Goal: Task Accomplishment & Management: Manage account settings

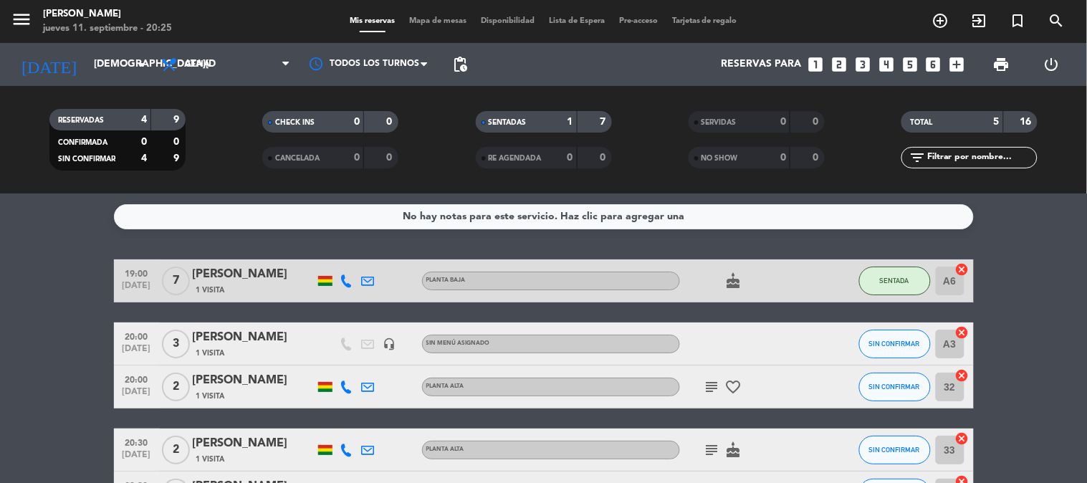
click at [73, 367] on bookings-row "19:00 [DATE] 7 [PERSON_NAME] 1 Visita Planta baja cake SENTADA A6 cancel 20:00 …" at bounding box center [543, 386] width 1087 height 255
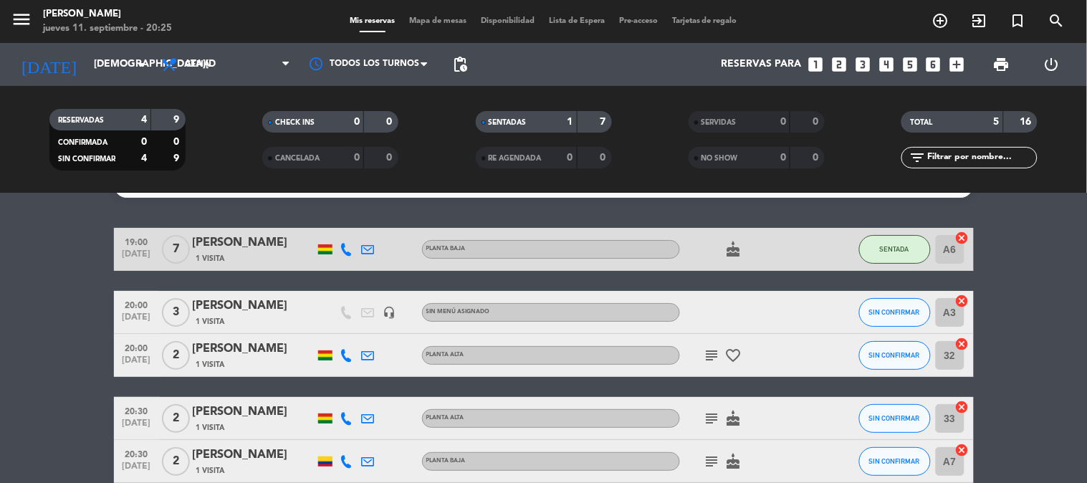
scroll to position [63, 0]
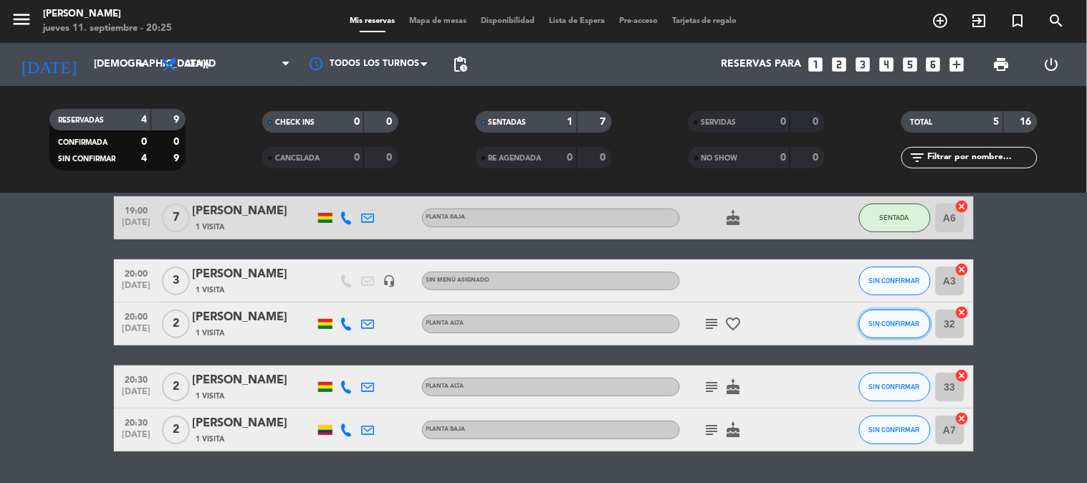
click at [903, 328] on button "SIN CONFIRMAR" at bounding box center [895, 323] width 72 height 29
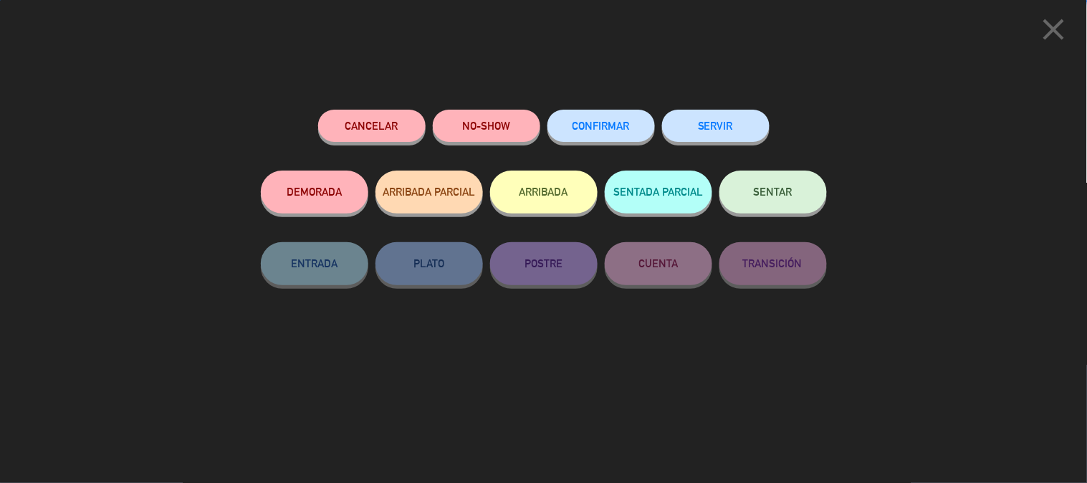
click at [775, 199] on button "SENTAR" at bounding box center [772, 191] width 107 height 43
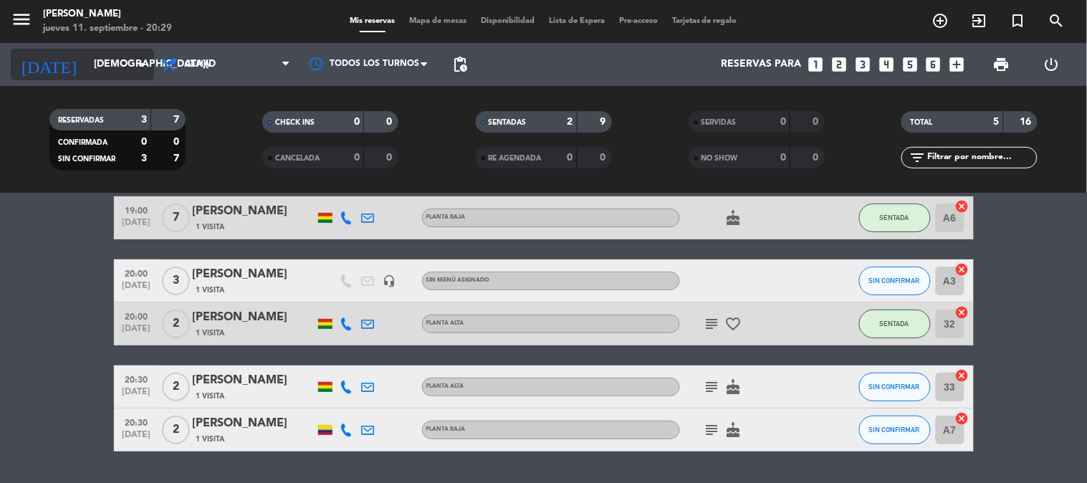
click at [113, 72] on input "[DEMOGRAPHIC_DATA][DATE]" at bounding box center [155, 65] width 136 height 26
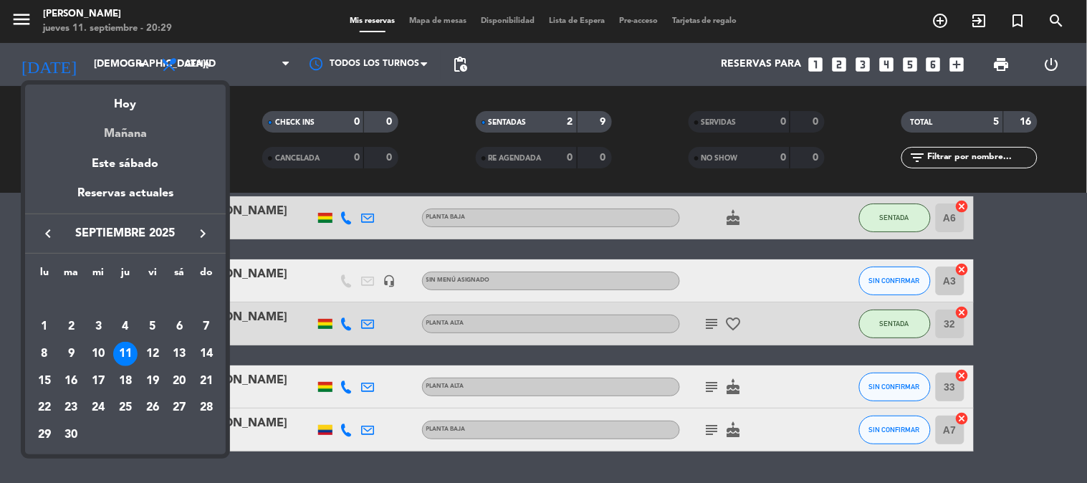
click at [130, 128] on div "Mañana" at bounding box center [125, 128] width 201 height 29
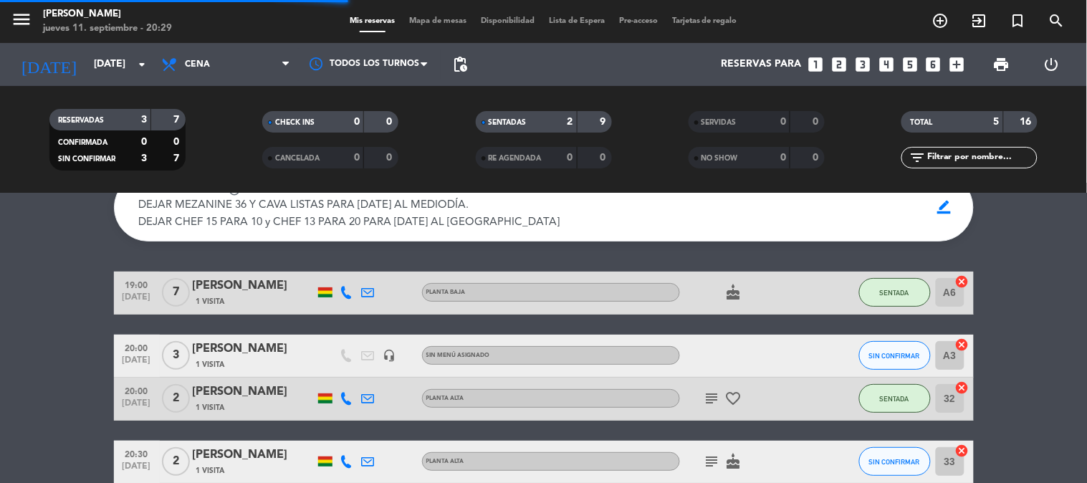
scroll to position [138, 0]
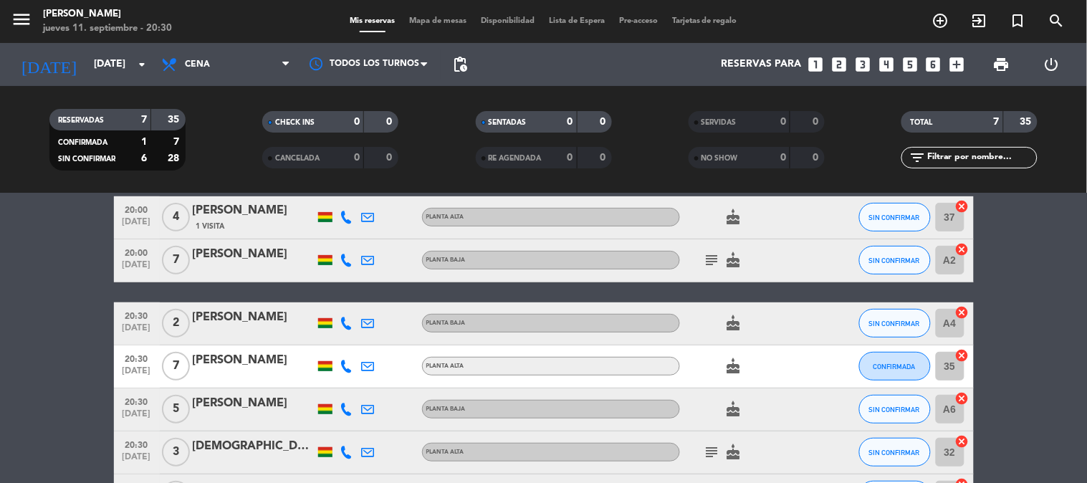
click at [89, 319] on bookings-row "20:00 [DATE] 4 [PERSON_NAME] 1 Visita Planta alta cake SIN CONFIRMAR 37 cancel …" at bounding box center [543, 356] width 1087 height 321
click at [119, 62] on input "[DATE]" at bounding box center [155, 65] width 136 height 26
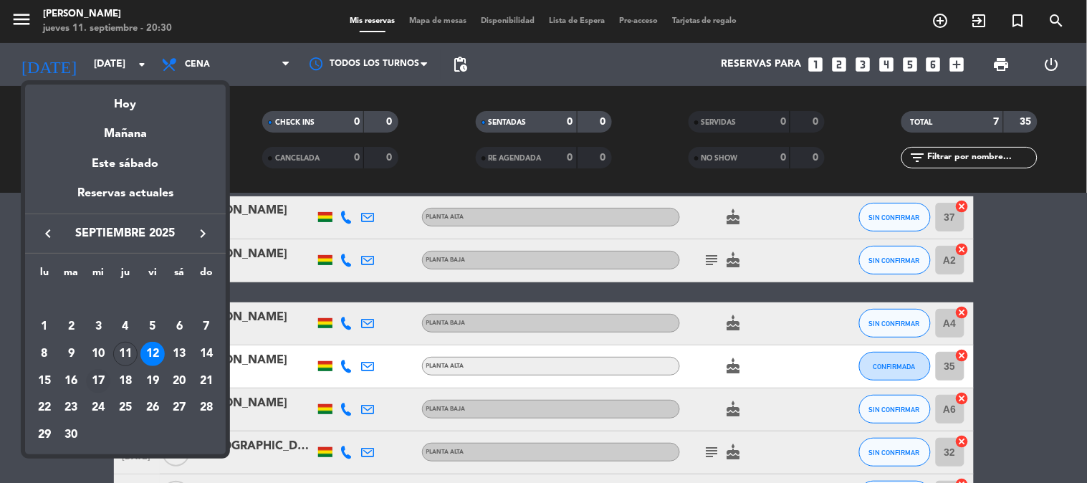
click at [97, 375] on div "17" at bounding box center [98, 381] width 24 height 24
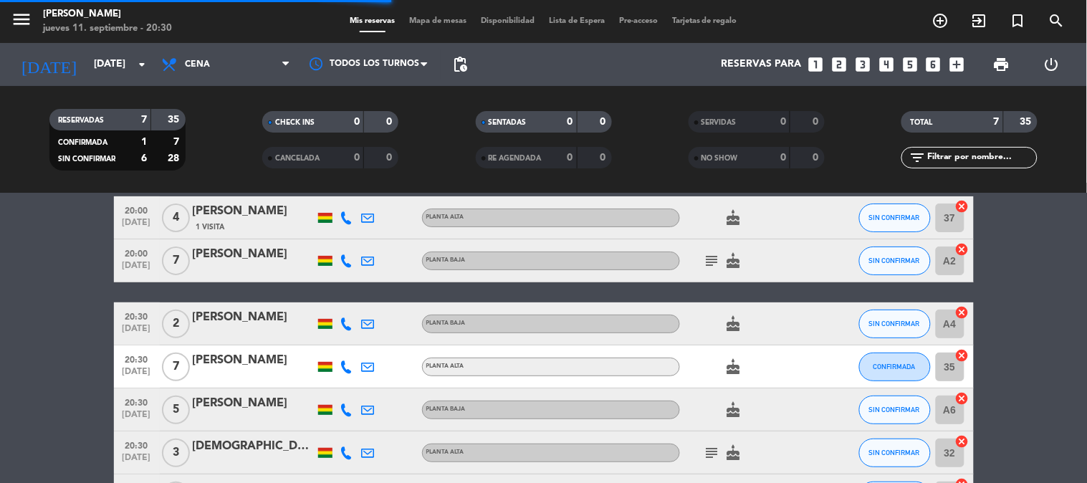
scroll to position [0, 0]
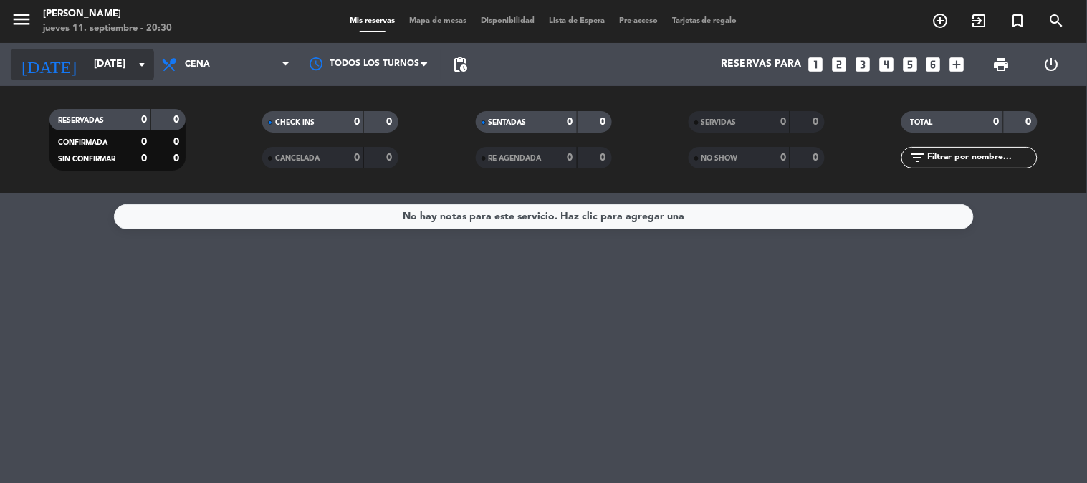
click at [115, 65] on input "[DATE]" at bounding box center [155, 65] width 136 height 26
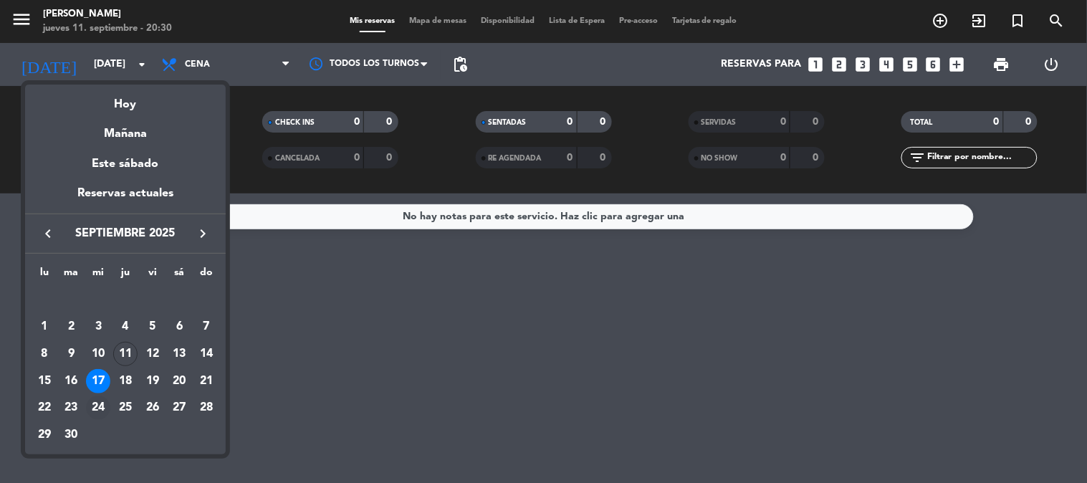
click at [93, 405] on div "24" at bounding box center [98, 407] width 24 height 24
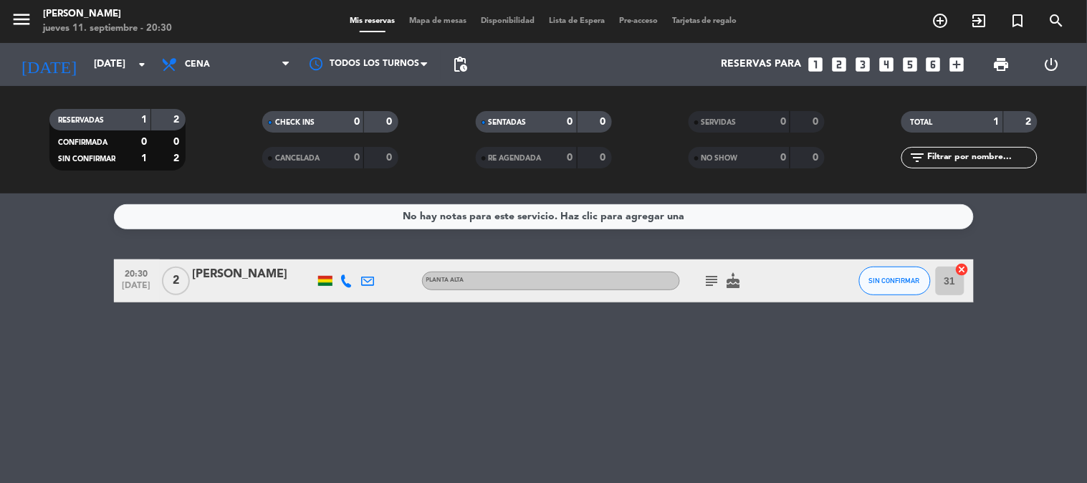
click at [716, 277] on icon "subject" at bounding box center [711, 280] width 17 height 17
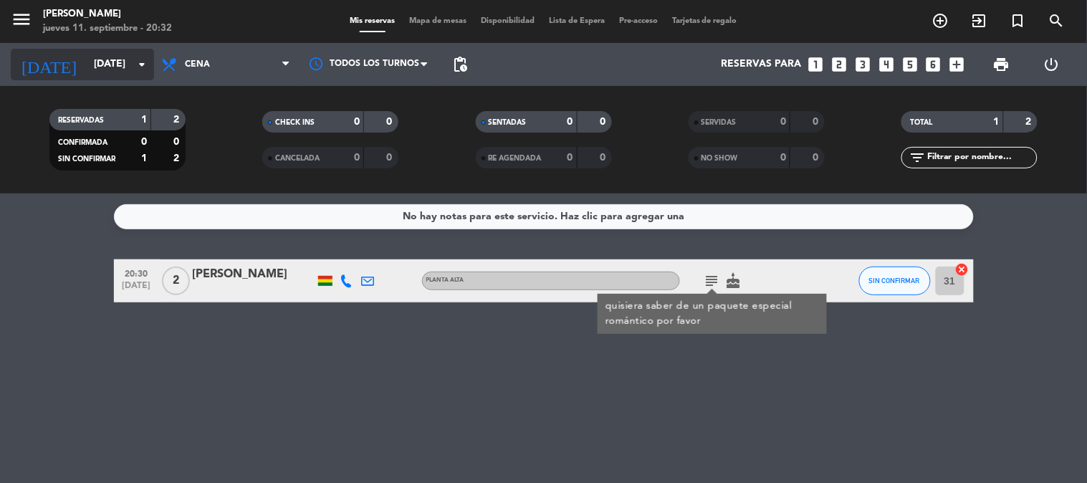
click at [107, 74] on input "[DATE]" at bounding box center [155, 65] width 136 height 26
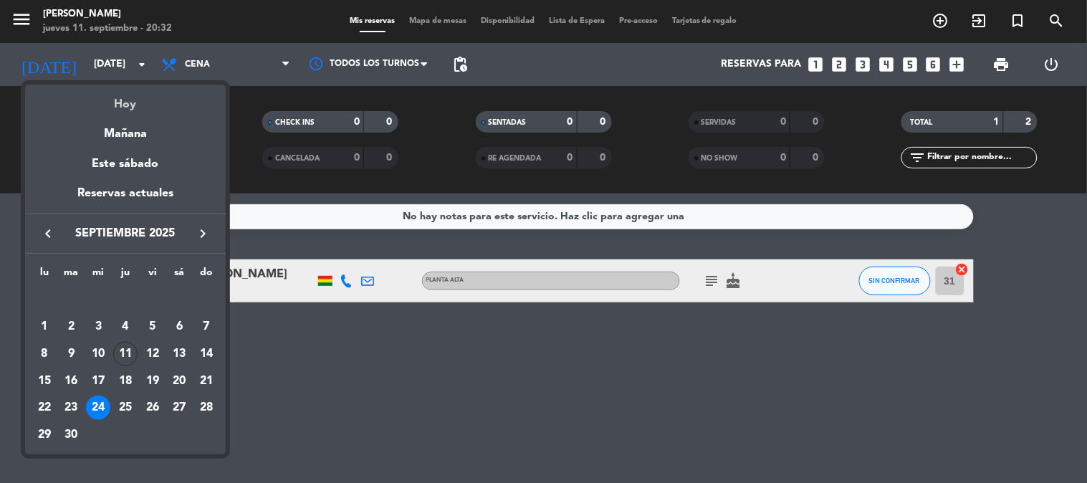
click at [125, 103] on div "Hoy" at bounding box center [125, 99] width 201 height 29
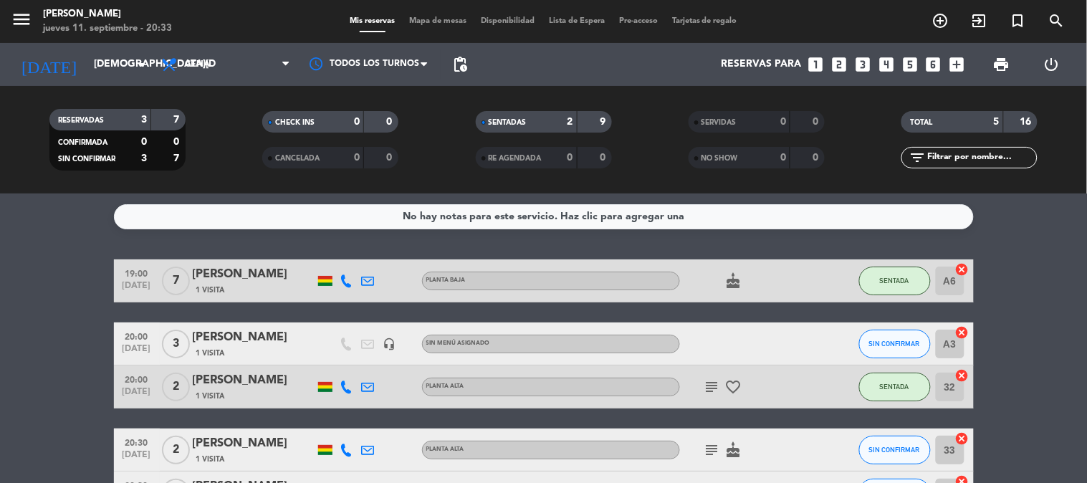
click at [1042, 339] on bookings-row "19:00 [DATE] 7 [PERSON_NAME] 1 Visita Planta baja cake SENTADA A6 cancel 20:00 …" at bounding box center [543, 386] width 1087 height 255
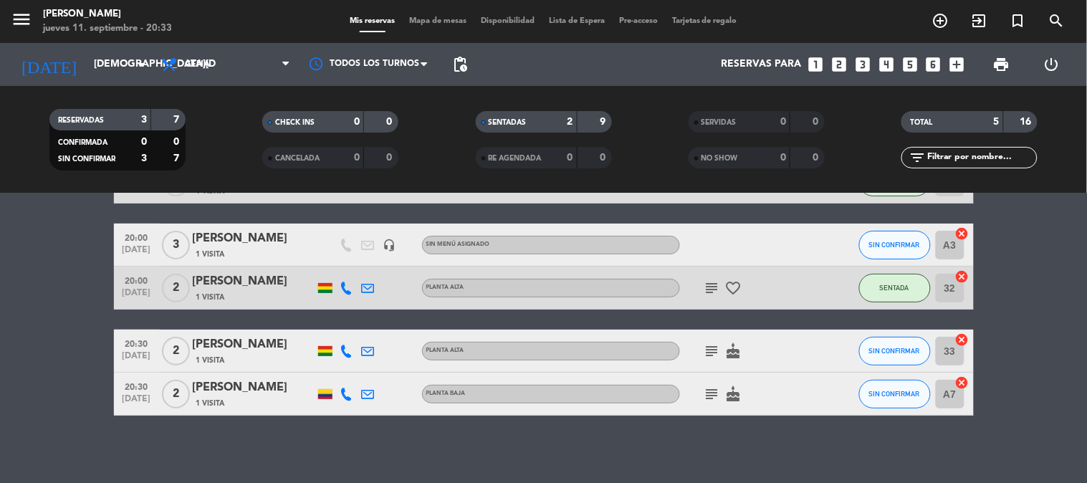
scroll to position [102, 0]
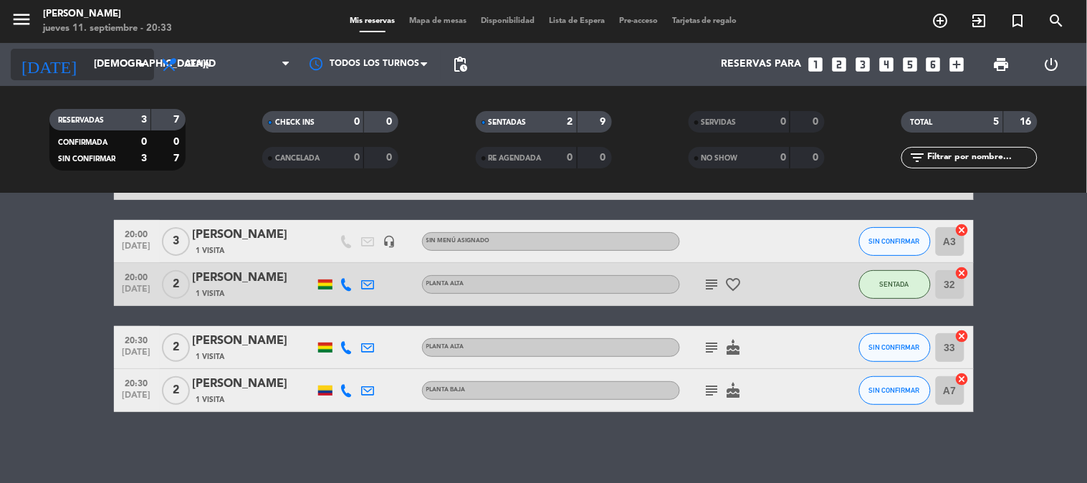
click at [122, 56] on input "[DEMOGRAPHIC_DATA][DATE]" at bounding box center [155, 65] width 136 height 26
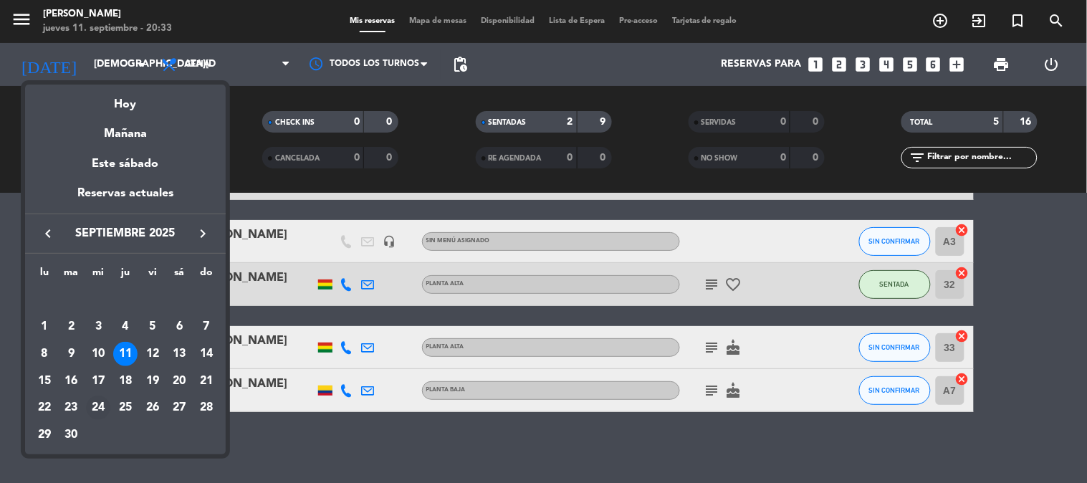
click at [101, 400] on div "24" at bounding box center [98, 407] width 24 height 24
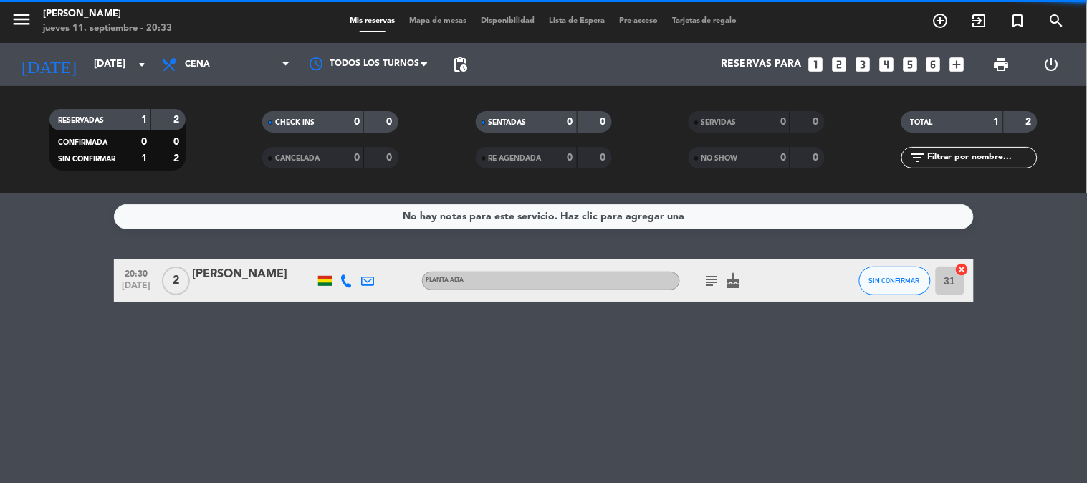
scroll to position [0, 0]
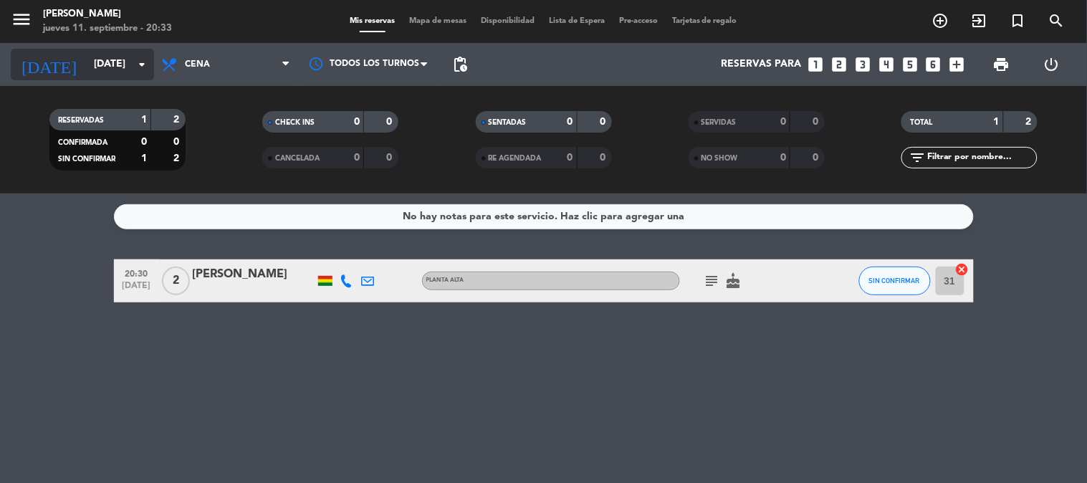
click at [130, 62] on input "[DATE]" at bounding box center [155, 65] width 136 height 26
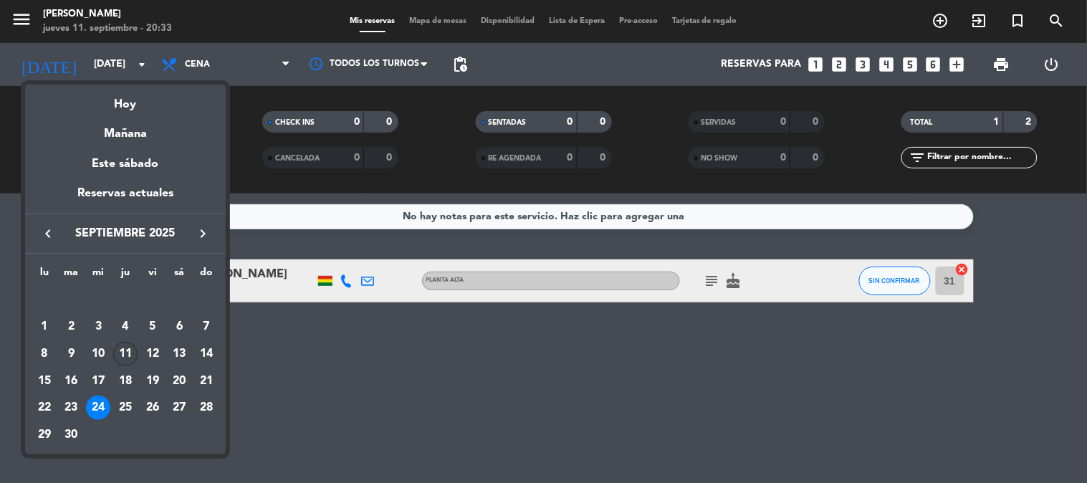
click at [125, 350] on div "11" at bounding box center [125, 354] width 24 height 24
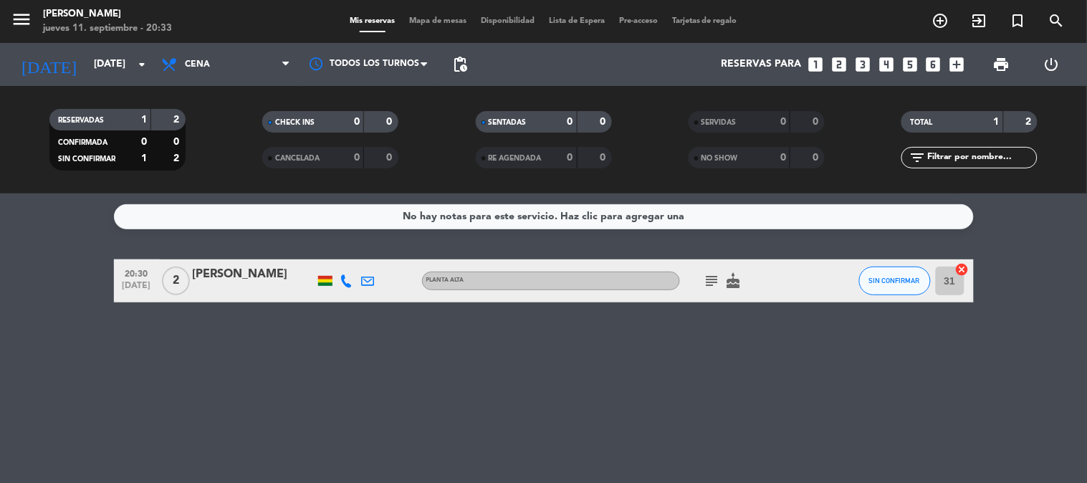
type input "[DEMOGRAPHIC_DATA][DATE]"
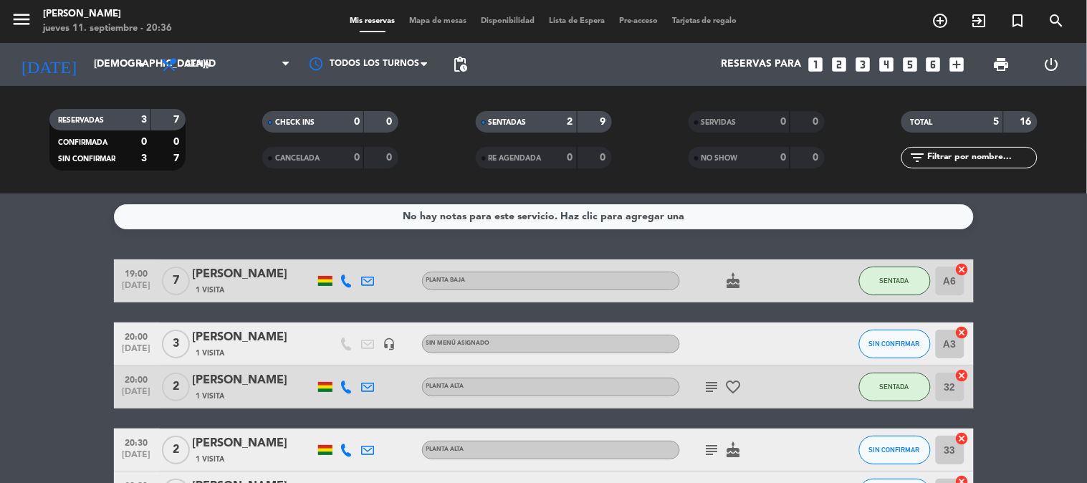
click at [69, 345] on bookings-row "19:00 [DATE] 7 [PERSON_NAME] 1 Visita Planta baja cake SENTADA A6 cancel 20:00 …" at bounding box center [543, 386] width 1087 height 255
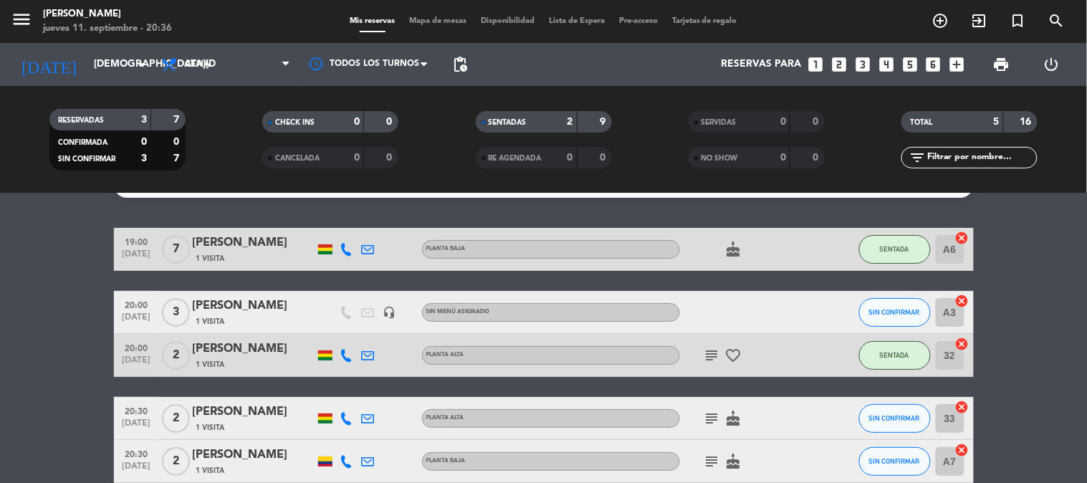
scroll to position [63, 0]
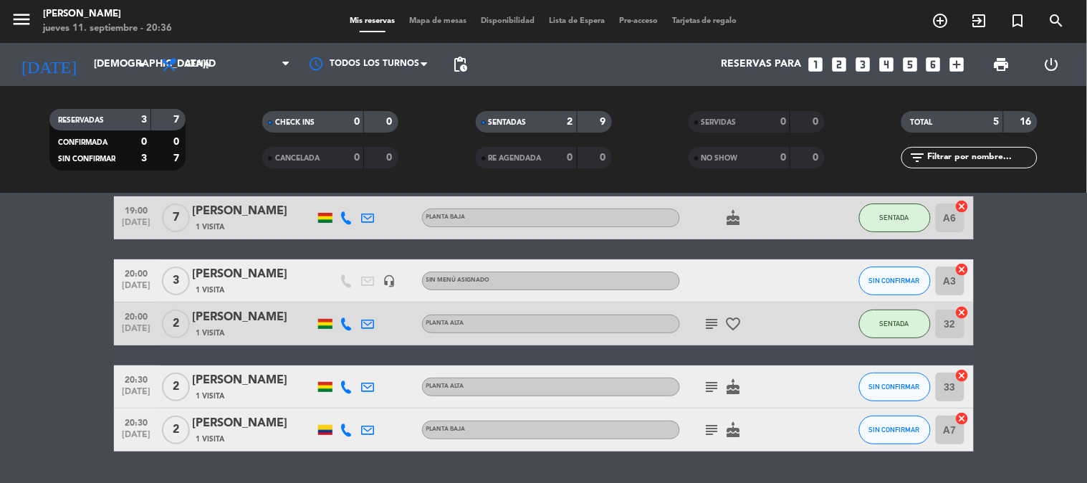
click at [707, 430] on icon "subject" at bounding box center [711, 429] width 17 height 17
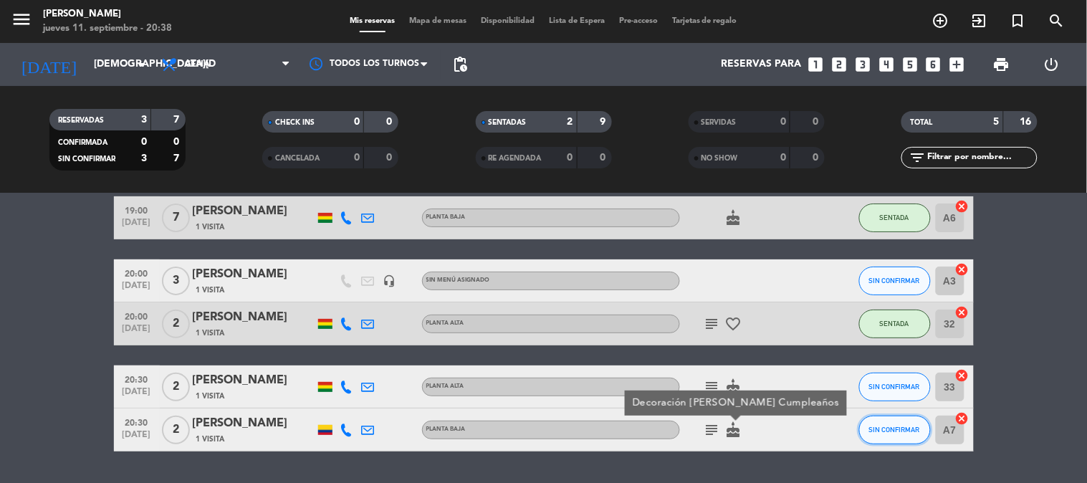
click at [905, 423] on button "SIN CONFIRMAR" at bounding box center [895, 429] width 72 height 29
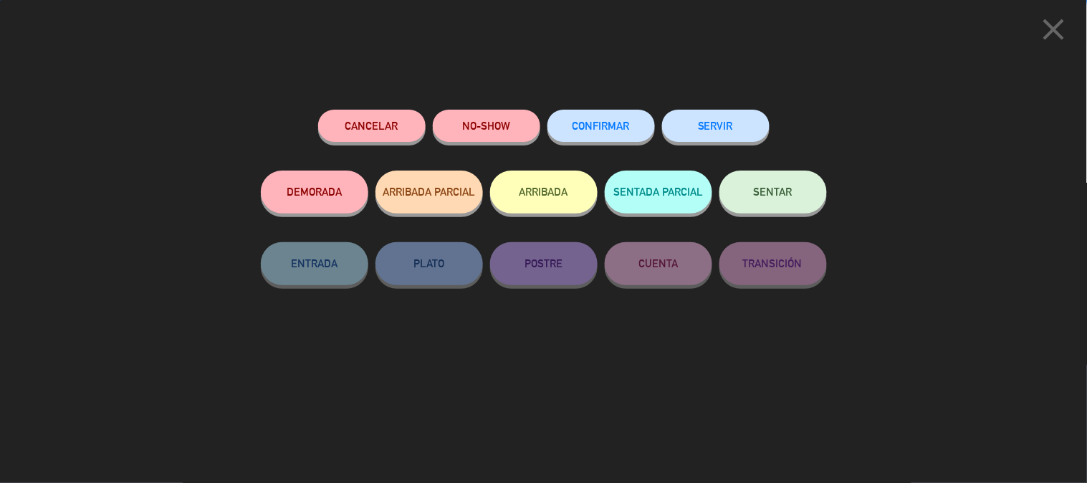
click at [776, 209] on button "SENTAR" at bounding box center [772, 191] width 107 height 43
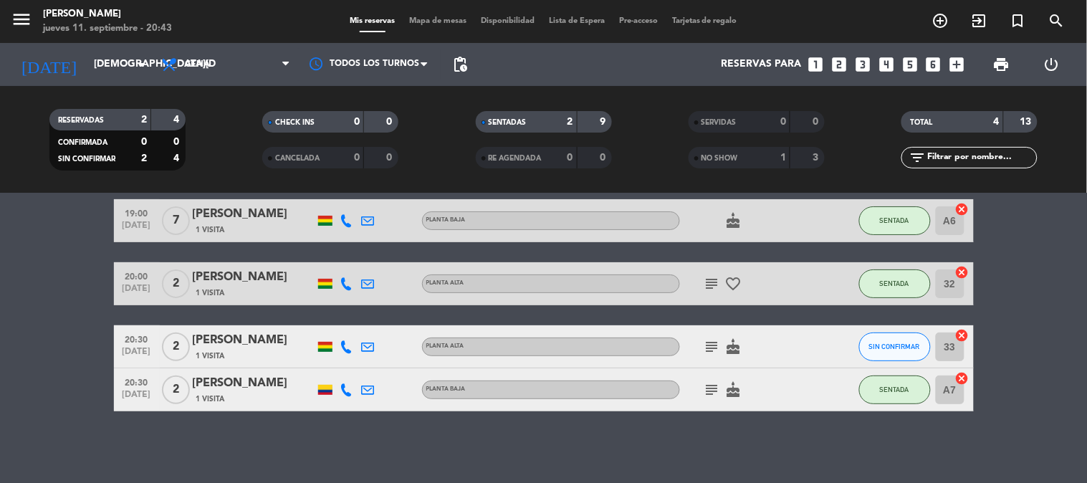
scroll to position [59, 0]
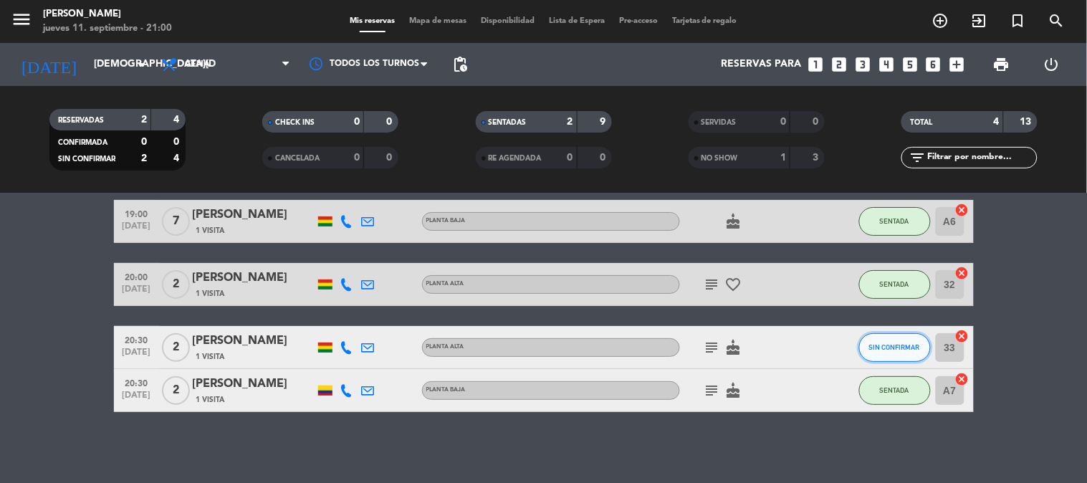
click at [908, 348] on span "SIN CONFIRMAR" at bounding box center [894, 347] width 51 height 8
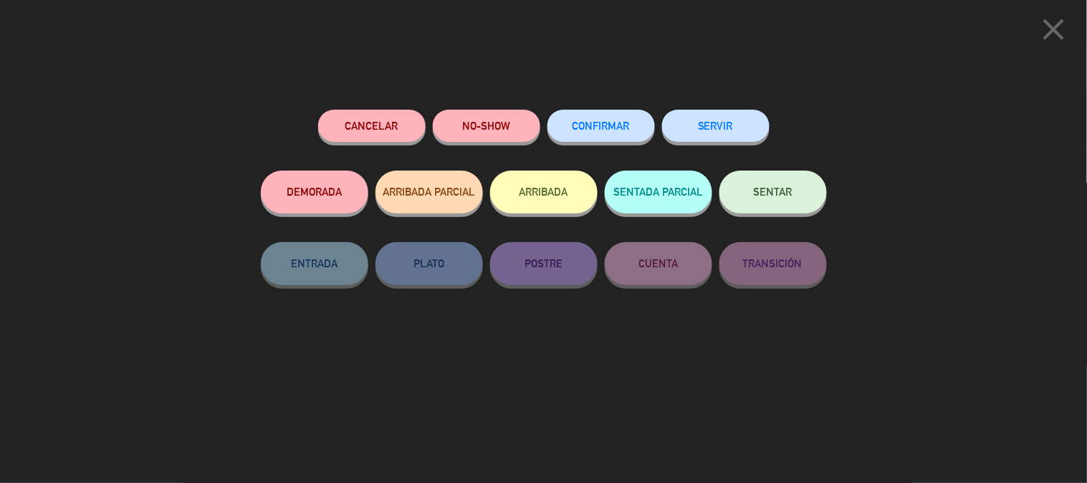
click at [463, 137] on button "NO-SHOW" at bounding box center [486, 126] width 107 height 32
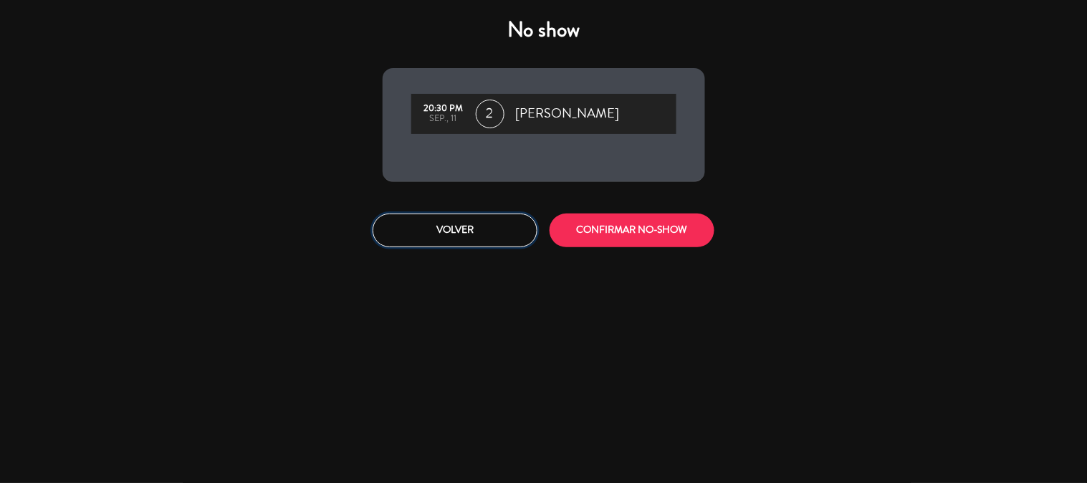
click at [482, 228] on button "Volver" at bounding box center [454, 230] width 165 height 34
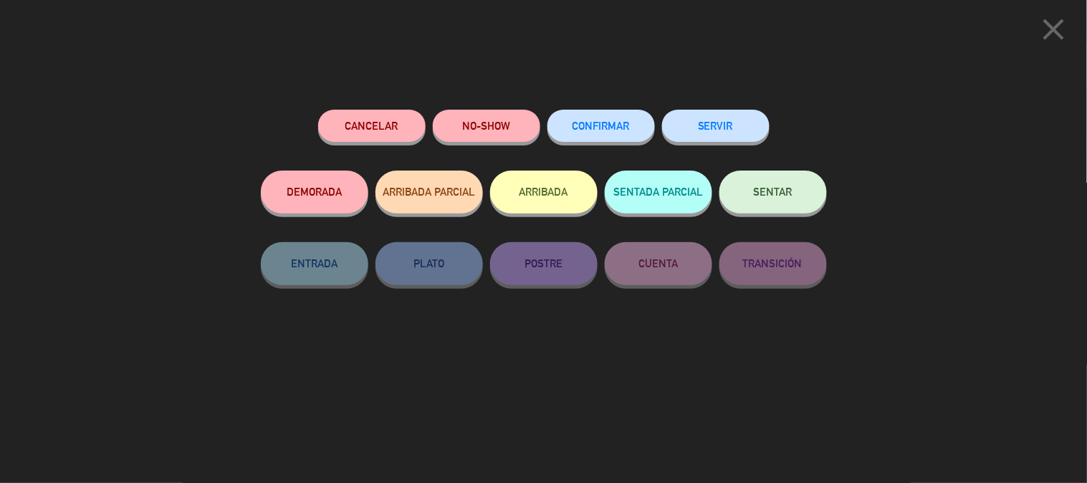
click at [314, 206] on button "DEMORADA" at bounding box center [314, 191] width 107 height 43
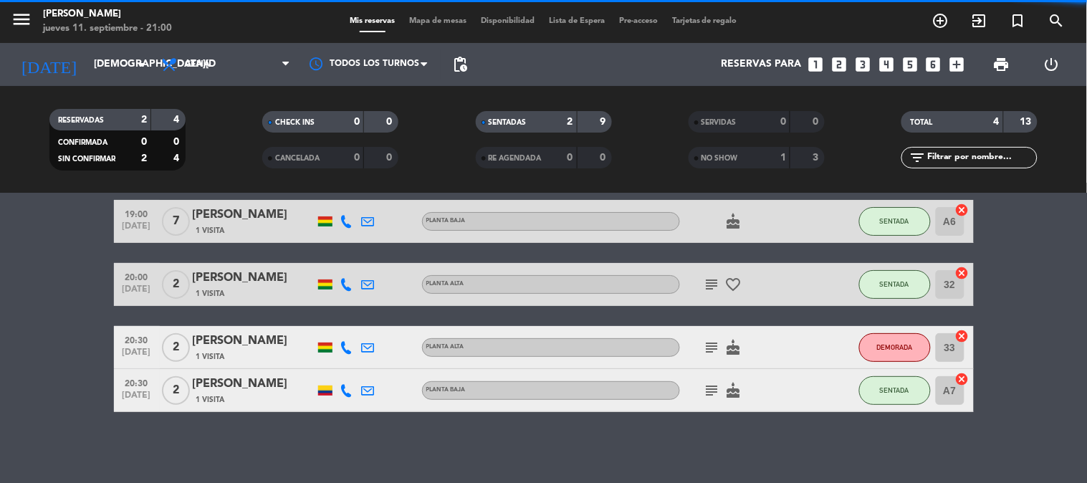
click at [1051, 278] on bookings-row "19:00 [DATE] 7 [PERSON_NAME] 1 Visita Planta baja cake SENTADA A6 cancel 20:00 …" at bounding box center [543, 306] width 1087 height 212
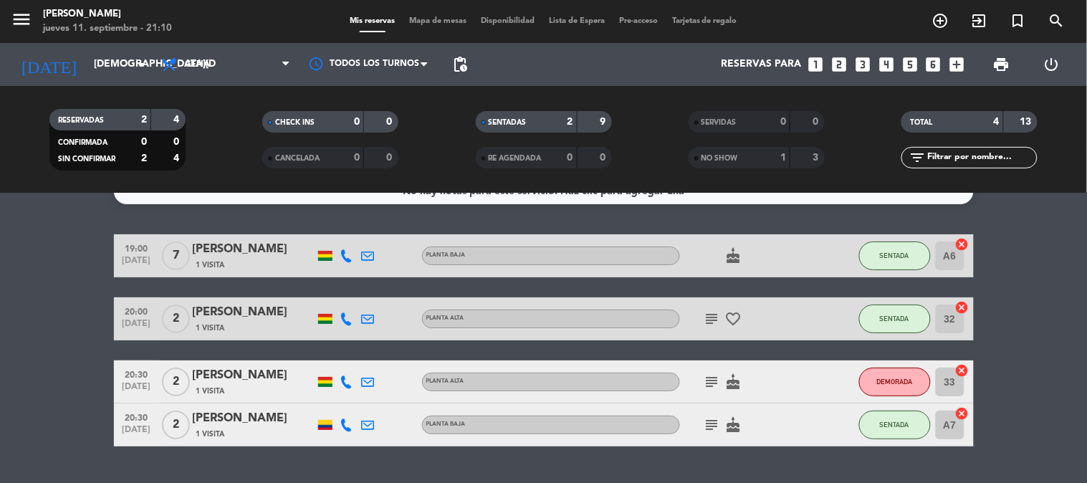
scroll to position [24, 0]
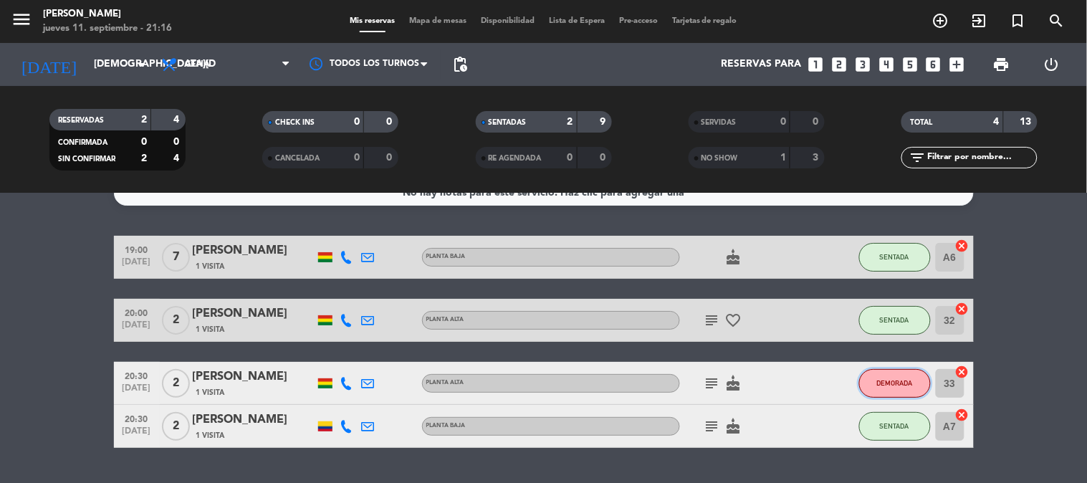
click at [913, 389] on button "DEMORADA" at bounding box center [895, 383] width 72 height 29
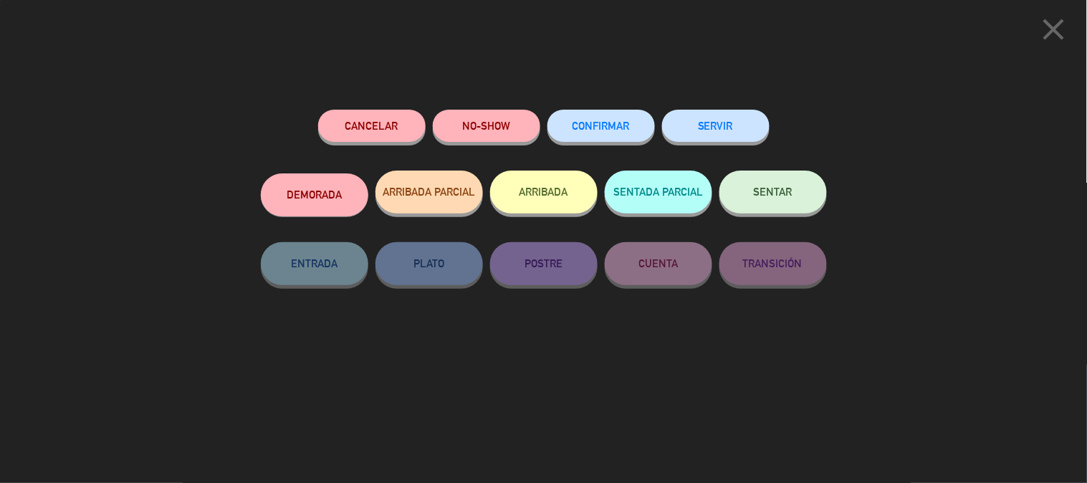
click at [521, 125] on button "NO-SHOW" at bounding box center [486, 126] width 107 height 32
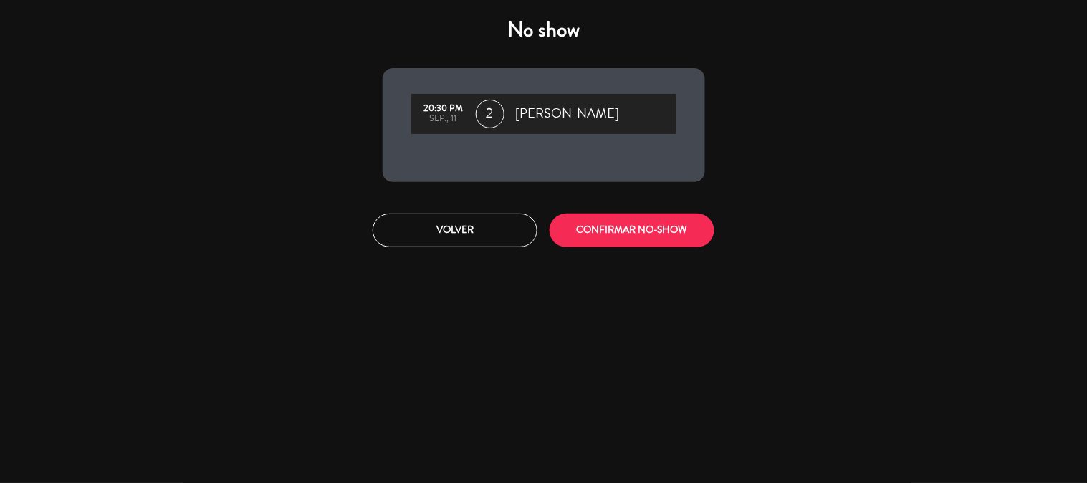
click at [521, 125] on div "20:30 PM sep., 11 2 [PERSON_NAME]" at bounding box center [543, 114] width 265 height 40
click at [598, 226] on button "CONFIRMAR NO-SHOW" at bounding box center [631, 230] width 165 height 34
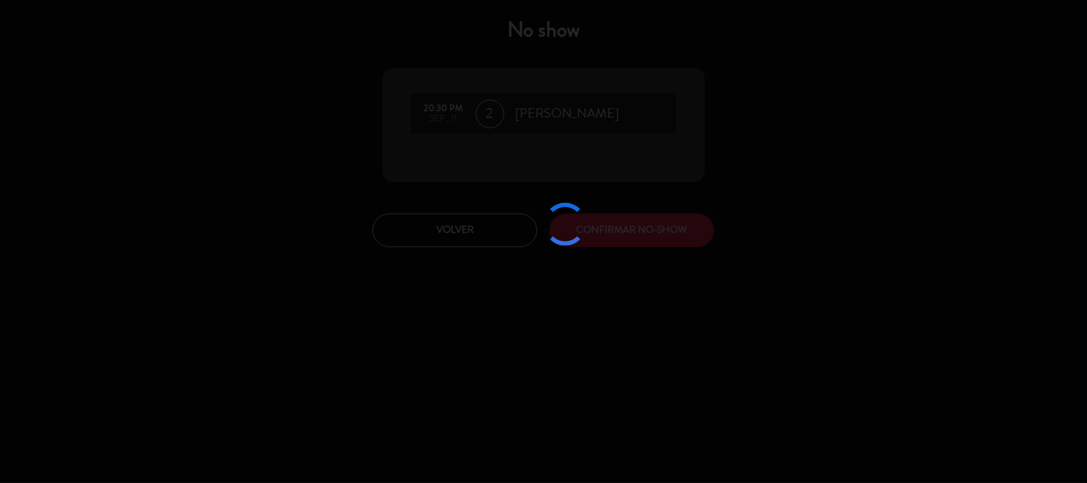
click at [600, 213] on div at bounding box center [543, 241] width 1087 height 483
click at [937, 184] on div at bounding box center [543, 241] width 1087 height 483
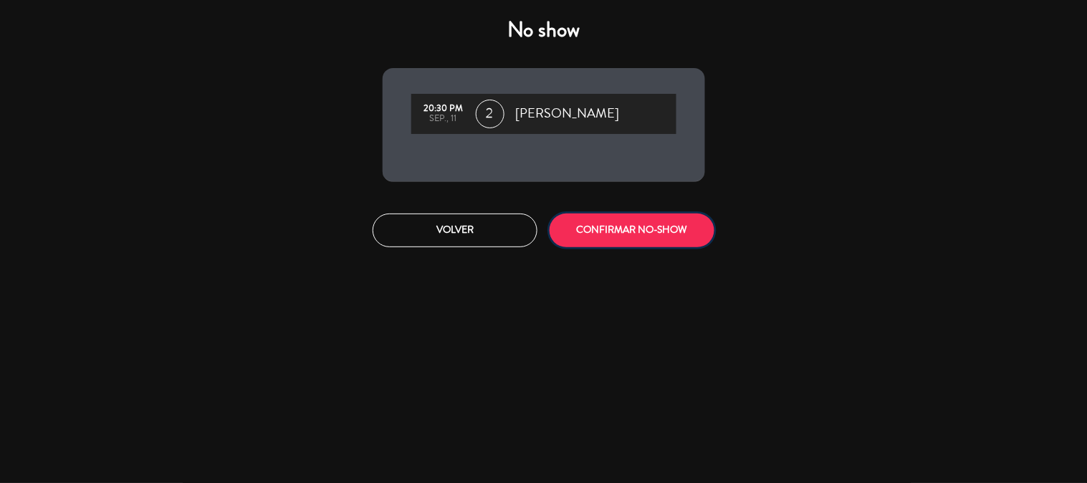
click at [650, 220] on button "CONFIRMAR NO-SHOW" at bounding box center [631, 230] width 165 height 34
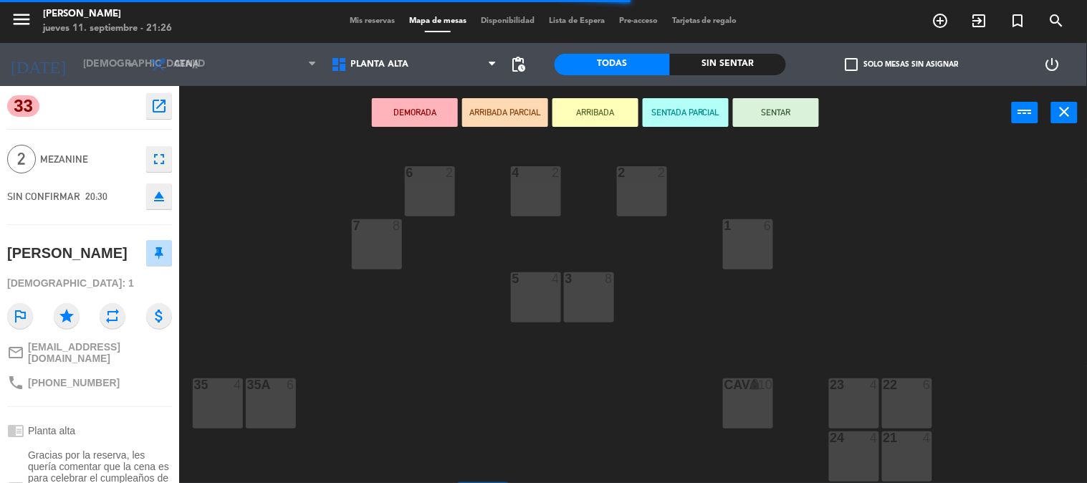
click at [371, 15] on div "Mis reservas Mapa de mesas Disponibilidad Lista de Espera Pre-acceso Tarjetas d…" at bounding box center [543, 21] width 402 height 13
click at [370, 20] on span "Mis reservas" at bounding box center [371, 21] width 59 height 8
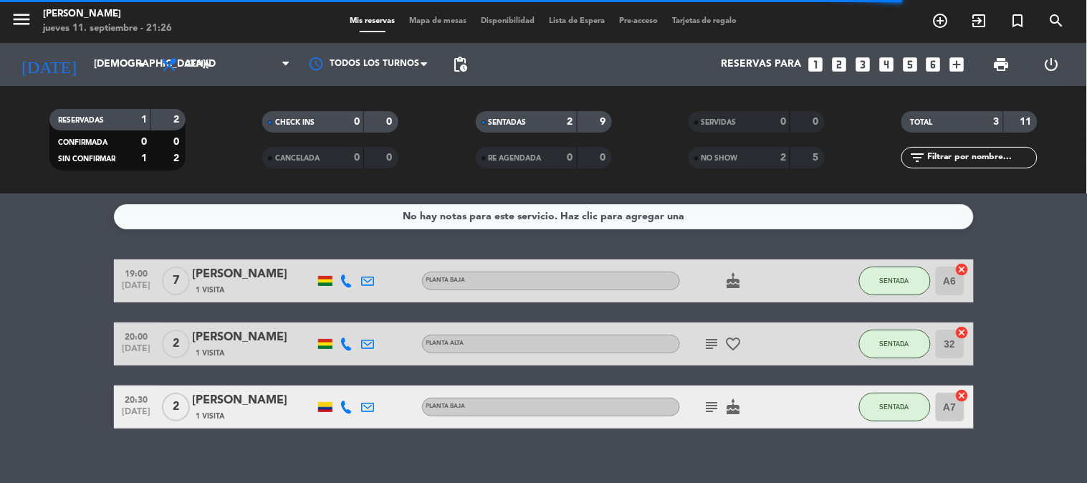
click at [626, 439] on div "No hay notas para este servicio. Haz clic para agregar una 19:00 [DATE] 7 [PERS…" at bounding box center [543, 337] width 1087 height 289
click at [1082, 443] on div "No hay notas para este servicio. Haz clic para agregar una 19:00 [DATE] 7 [PERS…" at bounding box center [543, 337] width 1087 height 289
